Goal: Information Seeking & Learning: Learn about a topic

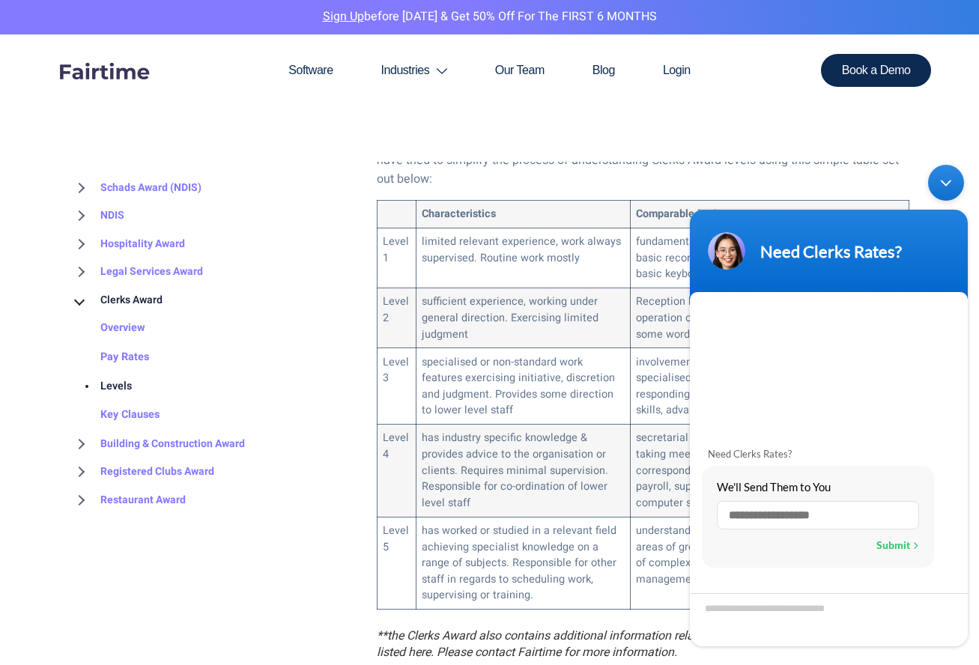
click at [952, 190] on div "Minimize live chat window" at bounding box center [946, 183] width 36 height 36
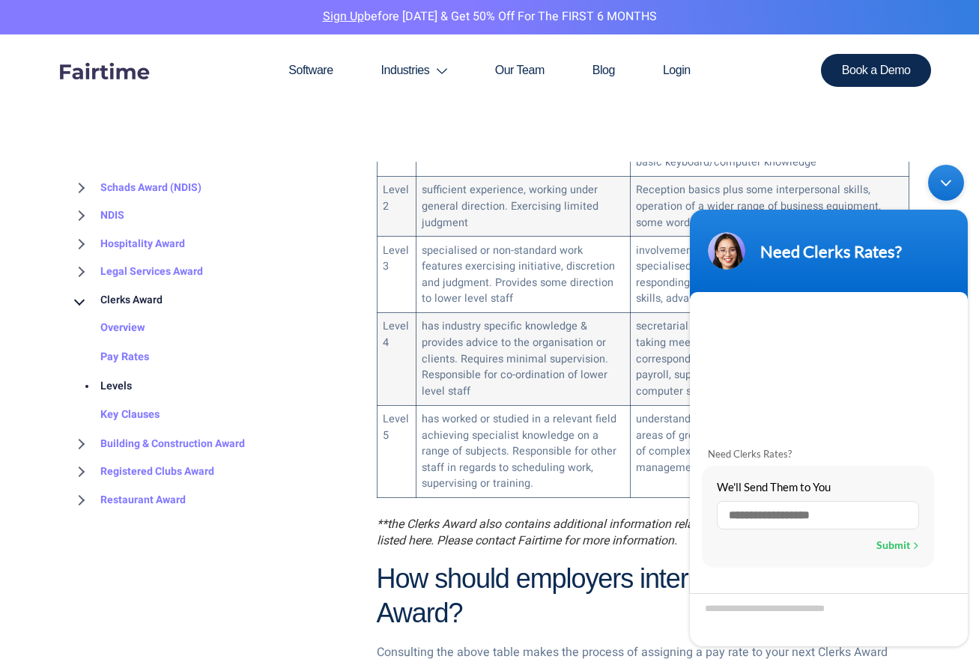
scroll to position [997, 0]
drag, startPoint x: 949, startPoint y: 188, endPoint x: 942, endPoint y: 157, distance: 31.5
click at [946, 188] on div "Minimize live chat window" at bounding box center [946, 183] width 36 height 36
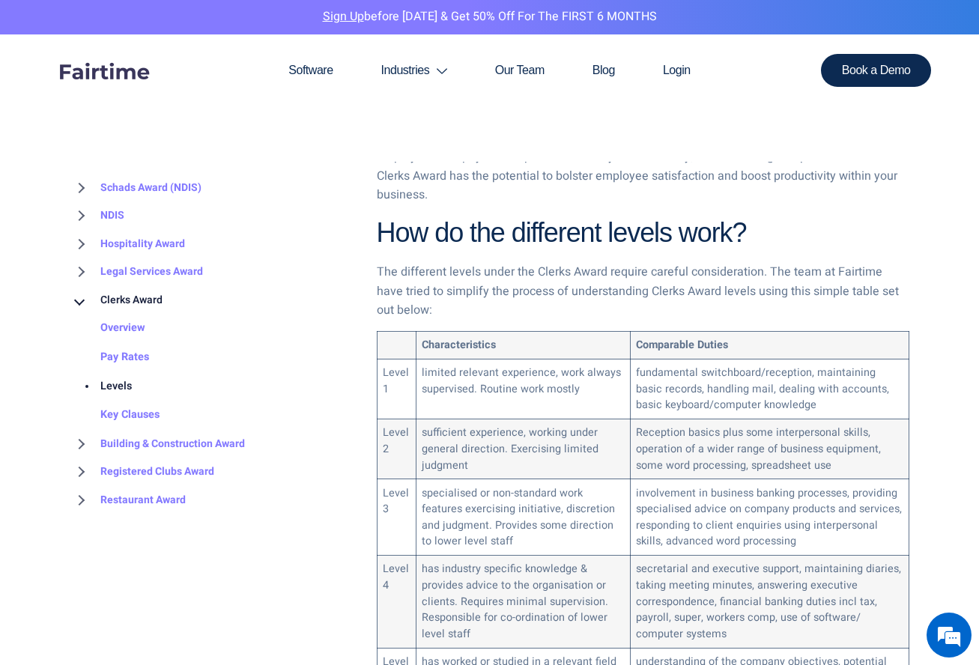
scroll to position [752, 0]
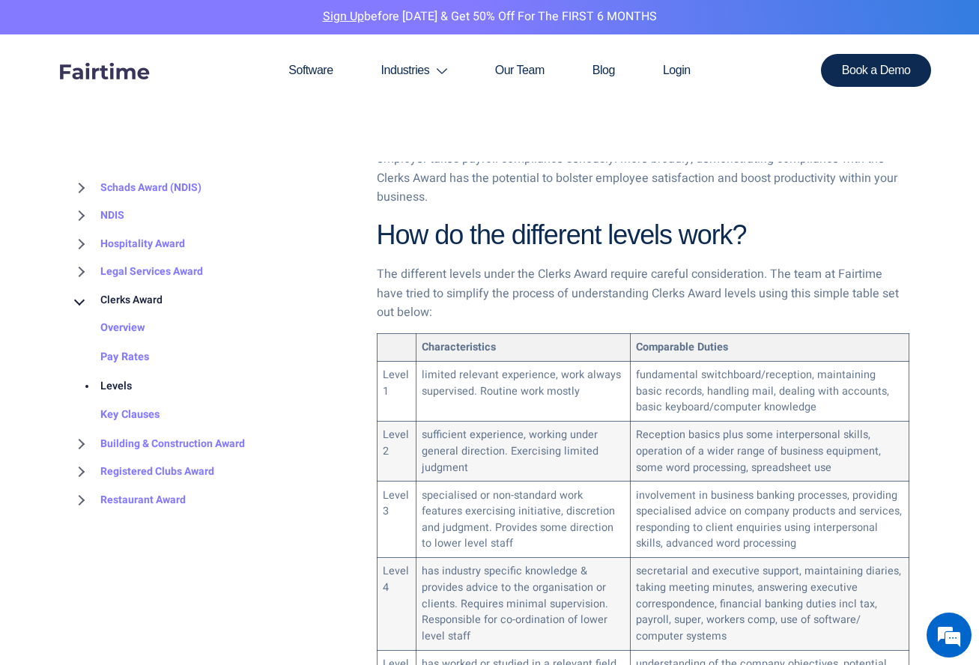
click at [518, 334] on td "Characteristics" at bounding box center [523, 348] width 214 height 28
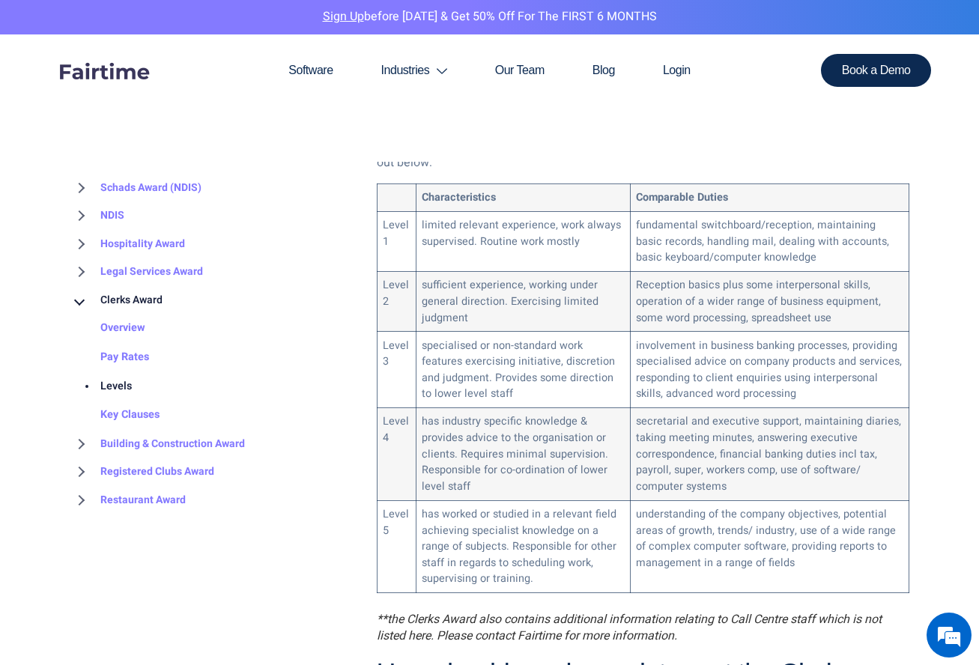
scroll to position [896, 0]
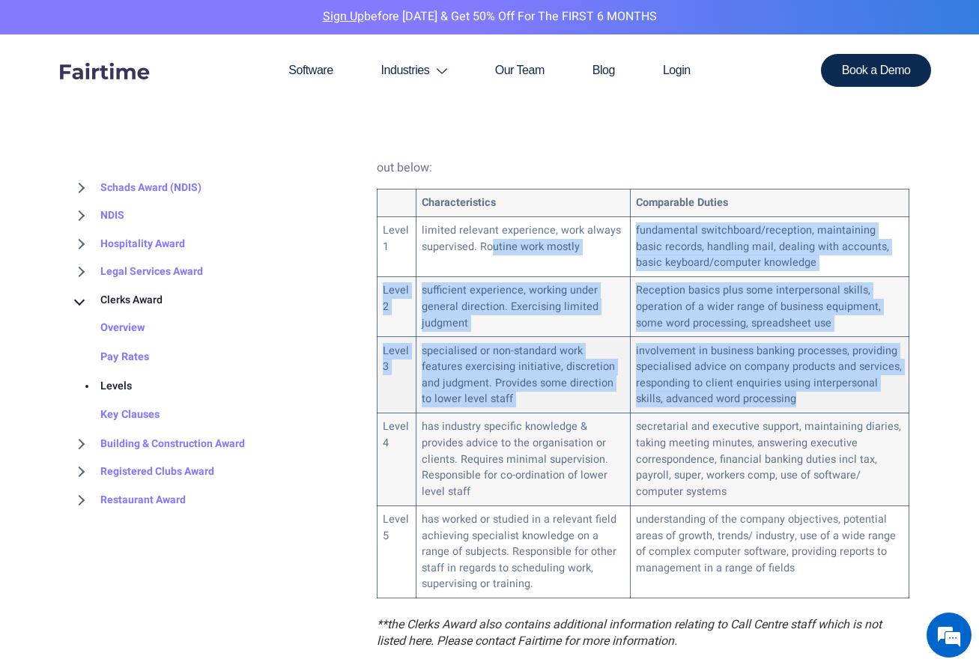
drag, startPoint x: 492, startPoint y: 244, endPoint x: 806, endPoint y: 397, distance: 350.2
click at [806, 397] on tbody "Characteristics Comparable Duties Level 1 limited relevant experience, work alw…" at bounding box center [643, 394] width 532 height 409
click at [804, 397] on td "involvement in business banking processes, providing specialised advice on comp…" at bounding box center [769, 375] width 279 height 76
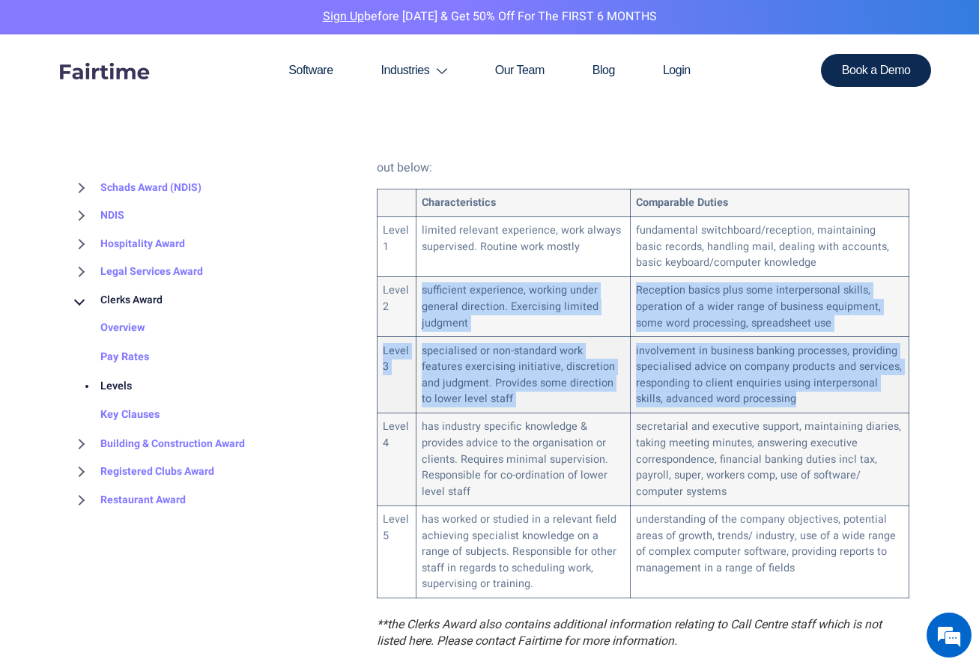
drag, startPoint x: 399, startPoint y: 313, endPoint x: 820, endPoint y: 396, distance: 428.5
click at [820, 396] on tbody "Characteristics Comparable Duties Level 1 limited relevant experience, work alw…" at bounding box center [643, 394] width 532 height 409
click at [584, 324] on td "sufficient experience, working under general direction. Exercising limited judg…" at bounding box center [523, 307] width 214 height 60
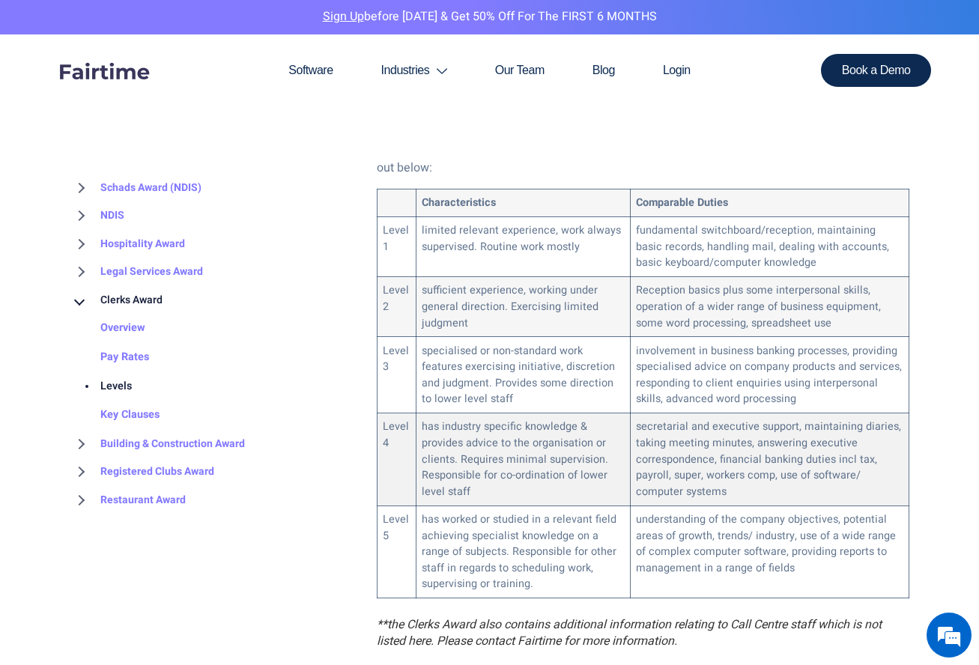
click at [555, 426] on td "has industry specific knowledge & provides advice to the organisation or client…" at bounding box center [523, 460] width 214 height 92
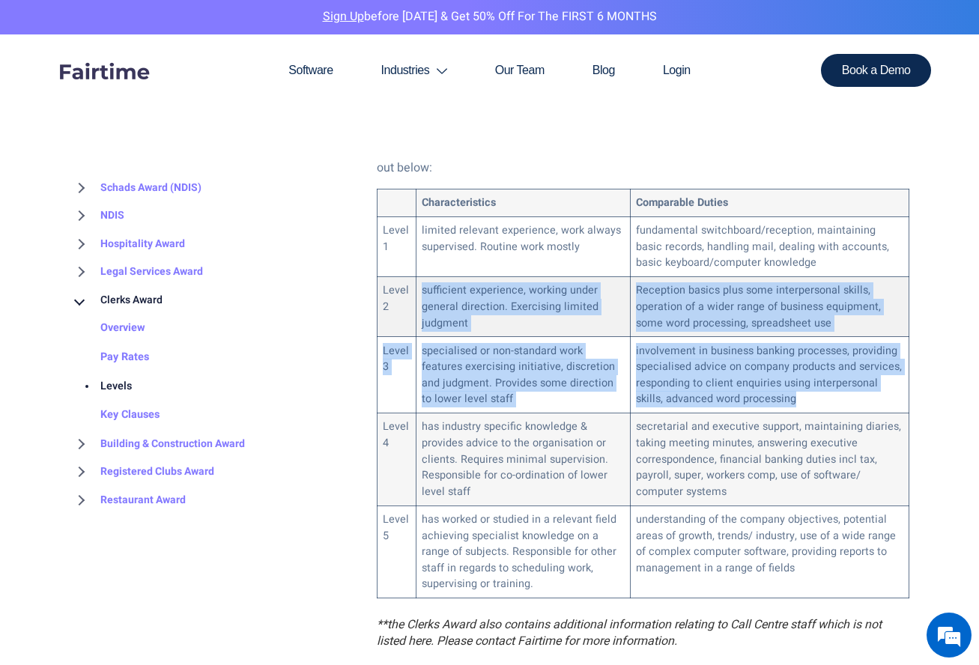
drag, startPoint x: 869, startPoint y: 390, endPoint x: 391, endPoint y: 301, distance: 486.1
click at [391, 301] on tbody "Characteristics Comparable Duties Level 1 limited relevant experience, work alw…" at bounding box center [643, 394] width 532 height 409
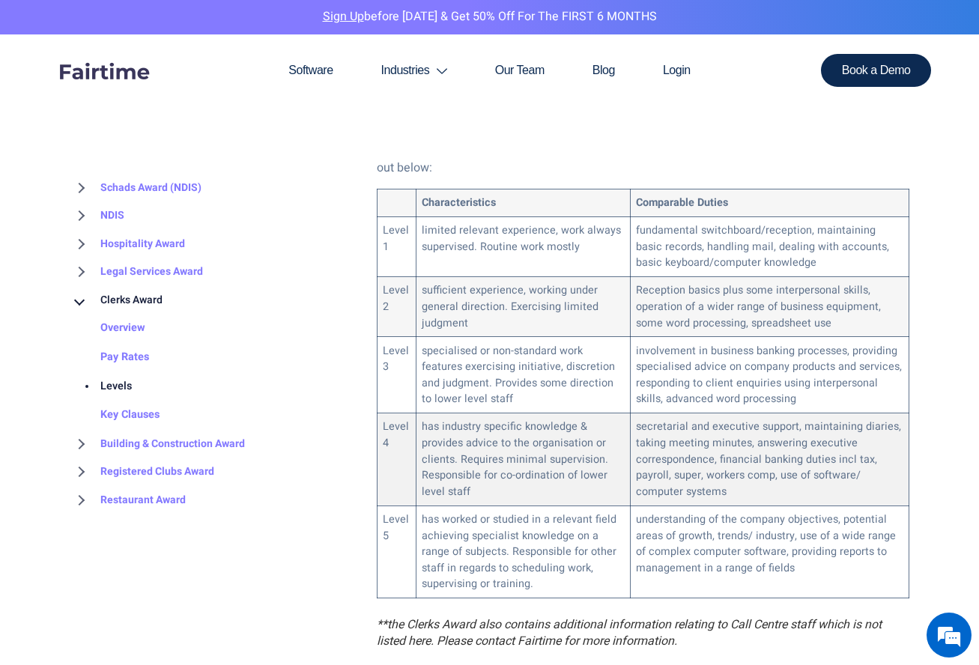
click at [780, 492] on td "secretarial and executive support, maintaining diaries, taking meeting minutes,…" at bounding box center [769, 460] width 279 height 92
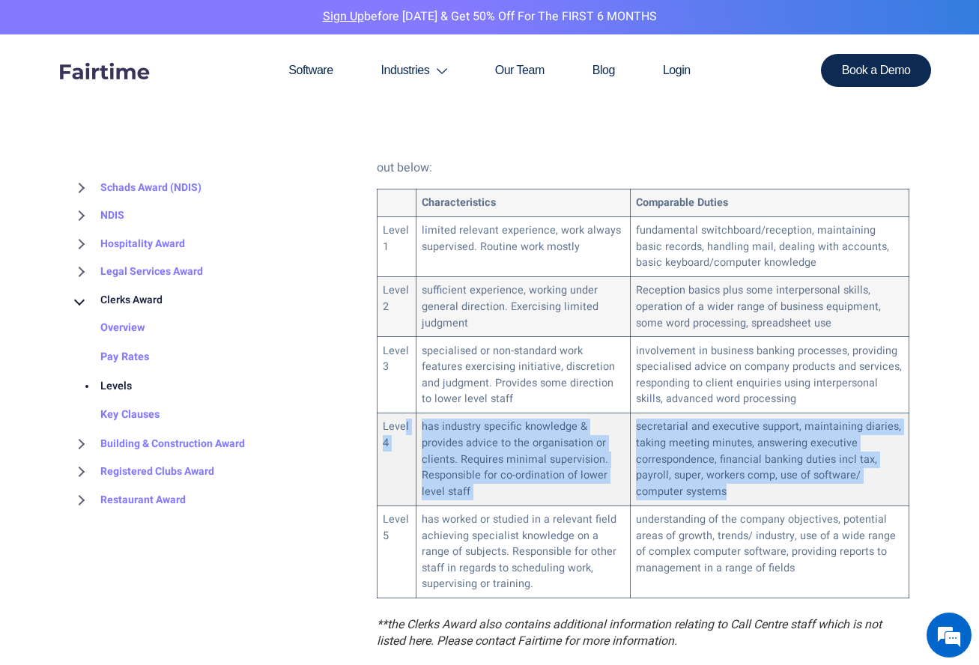
drag, startPoint x: 402, startPoint y: 424, endPoint x: 814, endPoint y: 484, distance: 416.4
click at [814, 484] on tr "Level 4 has industry specific knowledge & provides advice to the organisation o…" at bounding box center [643, 460] width 532 height 92
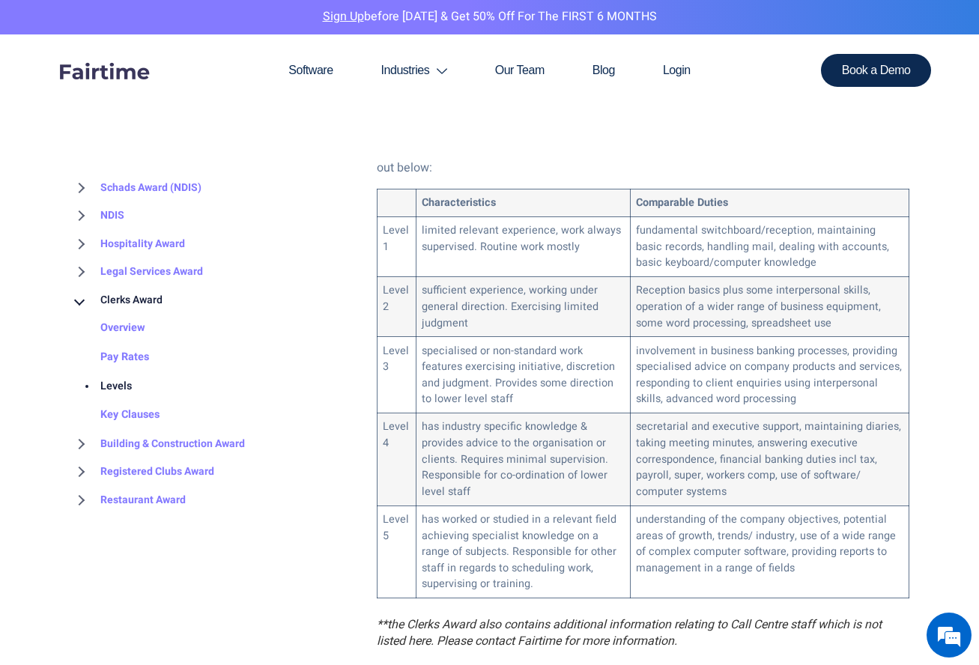
click at [295, 193] on li "Schads Award (NDIS) Overview 2025 Update Pay Rates How to Interpret Levels Pay …" at bounding box center [212, 188] width 284 height 28
